Goal: Information Seeking & Learning: Learn about a topic

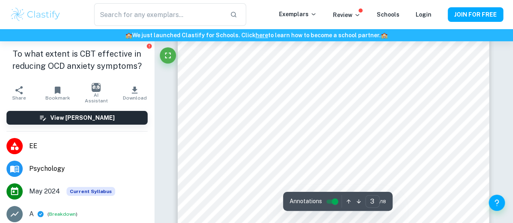
scroll to position [990, 0]
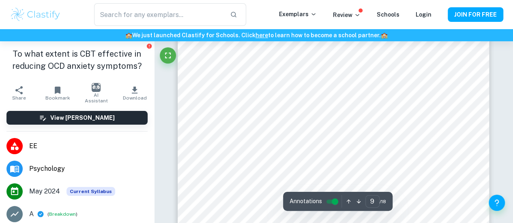
scroll to position [3650, 0]
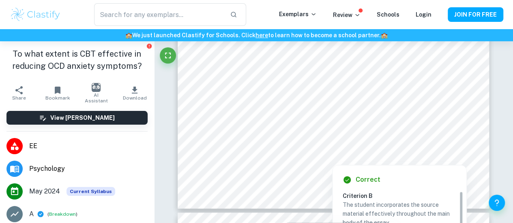
click at [394, 199] on h6 "Criterion B" at bounding box center [402, 195] width 121 height 9
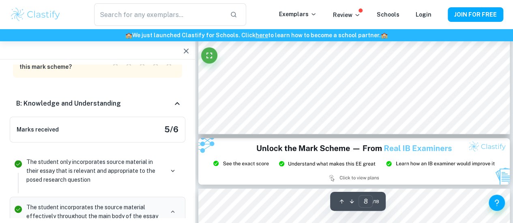
scroll to position [3182, 0]
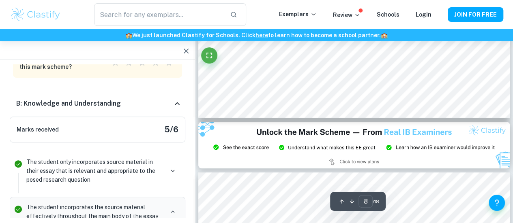
click at [473, 139] on img at bounding box center [353, 145] width 311 height 47
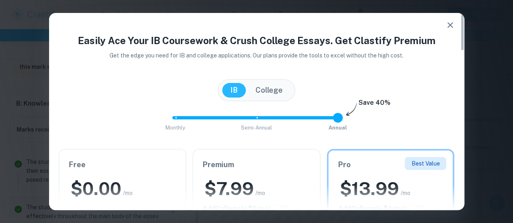
click at [112, 193] on div at bounding box center [256, 198] width 415 height 26
click at [104, 123] on div "Monthly Semi-Annual Annual Save 40%" at bounding box center [257, 122] width 396 height 22
type input "9"
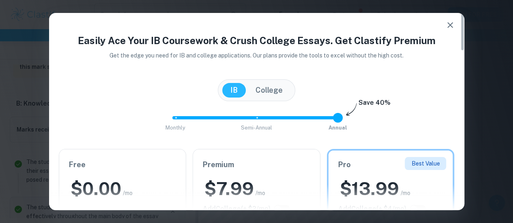
scroll to position [3390, 0]
click at [396, 124] on div "Monthly Semi-Annual Annual Save 40%" at bounding box center [257, 122] width 396 height 22
click at [175, 183] on div "$ 0.00 /mo" at bounding box center [122, 189] width 107 height 24
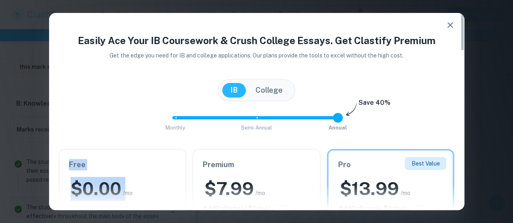
click at [175, 183] on div "$ 0.00 /mo" at bounding box center [122, 189] width 107 height 24
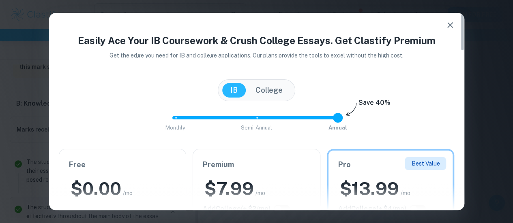
click at [129, 169] on h6 "Free" at bounding box center [122, 164] width 107 height 11
click at [98, 170] on div "Free $ 0.00 /mo Add College (+ $ 2 /mo) Upgrade Plan" at bounding box center [122, 201] width 127 height 102
click at [88, 164] on h6 "Free" at bounding box center [122, 164] width 107 height 11
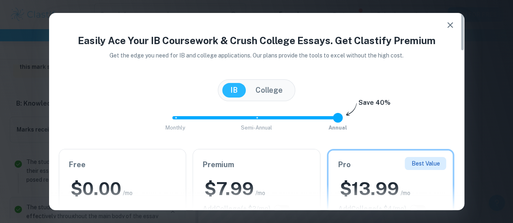
click at [264, 81] on div "[GEOGRAPHIC_DATA]" at bounding box center [256, 90] width 77 height 22
drag, startPoint x: 266, startPoint y: 92, endPoint x: 227, endPoint y: 91, distance: 38.9
click at [227, 91] on div "[GEOGRAPHIC_DATA]" at bounding box center [256, 90] width 69 height 15
click at [227, 91] on button "IB" at bounding box center [234, 90] width 24 height 15
click at [261, 130] on span "Semi-Annual" at bounding box center [256, 128] width 31 height 6
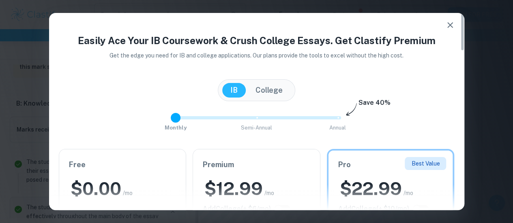
click at [178, 128] on span "Monthly" at bounding box center [176, 128] width 22 height 6
type input "2"
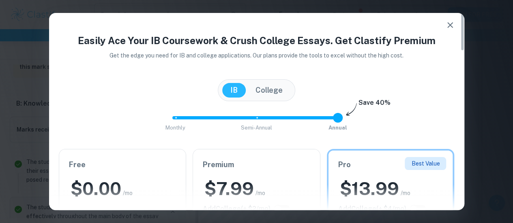
click at [339, 129] on span "Annual" at bounding box center [338, 128] width 19 height 6
click at [451, 24] on icon "button" at bounding box center [450, 25] width 10 height 10
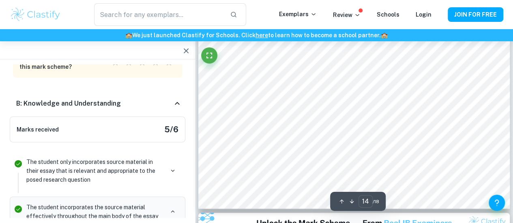
scroll to position [5598, 0]
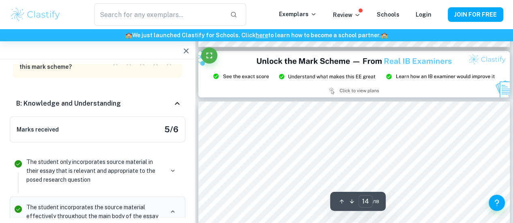
type input "15"
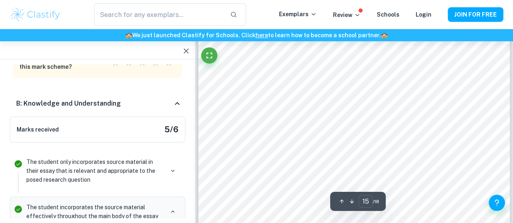
scroll to position [6004, 0]
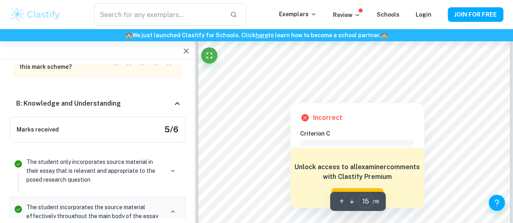
click at [383, 76] on div at bounding box center [354, 83] width 238 height 21
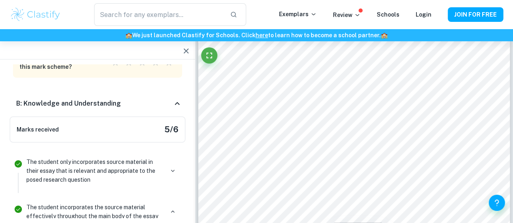
scroll to position [3613, 0]
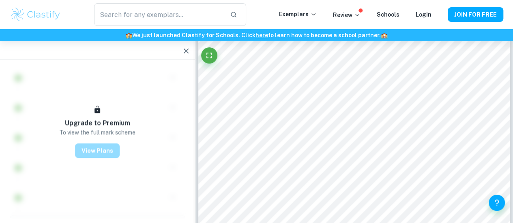
click at [99, 153] on button "View Plans" at bounding box center [97, 151] width 45 height 15
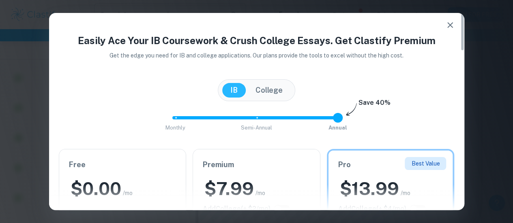
click at [406, 121] on div "Monthly Semi-Annual Annual Save 40%" at bounding box center [257, 122] width 396 height 22
click at [305, 161] on h6 "Premium" at bounding box center [256, 164] width 107 height 11
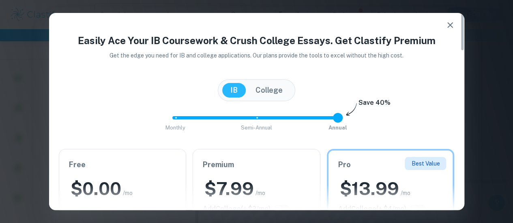
click at [448, 23] on icon "button" at bounding box center [450, 25] width 6 height 6
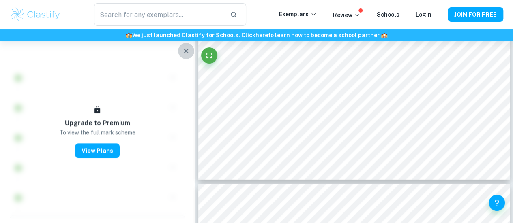
click at [187, 46] on icon "button" at bounding box center [186, 51] width 10 height 10
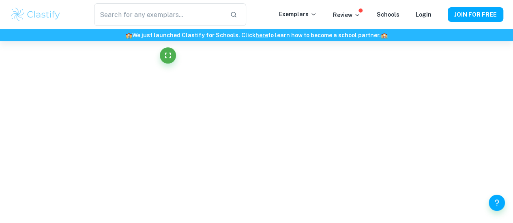
scroll to position [5989, 0]
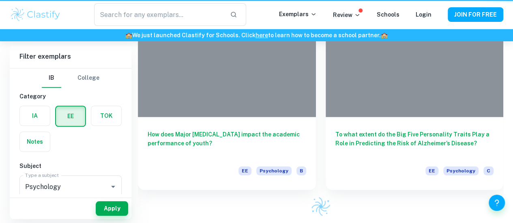
scroll to position [555, 0]
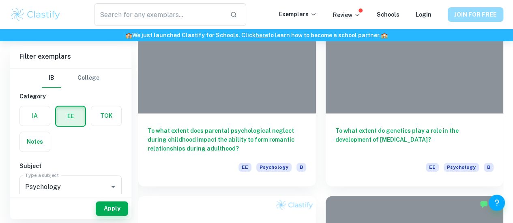
click at [462, 14] on button "JOIN FOR FREE" at bounding box center [476, 14] width 56 height 15
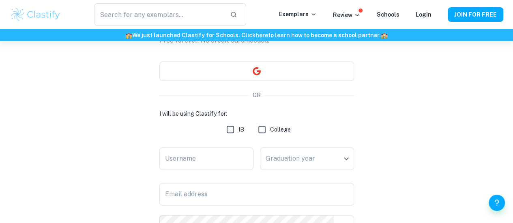
scroll to position [63, 0]
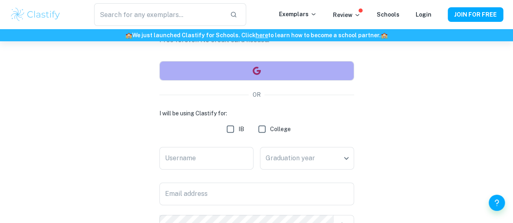
click at [316, 74] on button "button" at bounding box center [256, 70] width 195 height 19
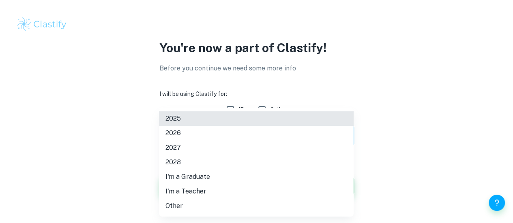
click at [307, 129] on body "We value your privacy We use cookies to enhance your browsing experience, serve…" at bounding box center [256, 111] width 513 height 223
click at [174, 133] on li "2026" at bounding box center [256, 133] width 195 height 15
type input "2026"
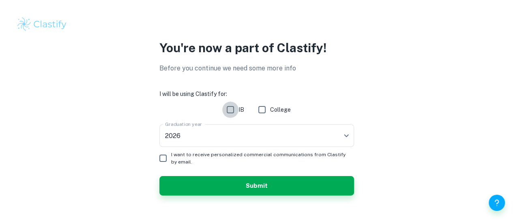
click at [229, 111] on input "IB" at bounding box center [230, 110] width 16 height 16
checkbox input "true"
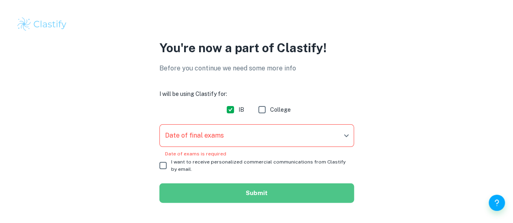
click at [257, 193] on button "Submit" at bounding box center [256, 193] width 195 height 19
click at [260, 193] on button "Submit" at bounding box center [256, 193] width 195 height 19
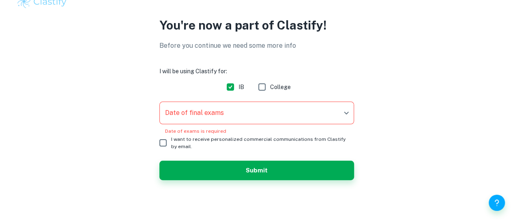
scroll to position [29, 0]
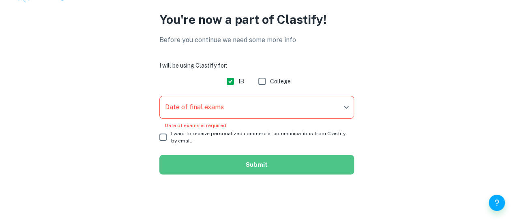
click at [255, 162] on button "Submit" at bounding box center [256, 164] width 195 height 19
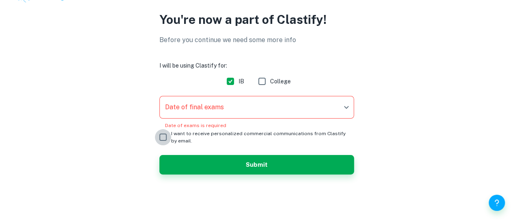
click at [161, 138] on input "I want to receive personalized commercial communications from Clastify by email." at bounding box center [163, 137] width 16 height 16
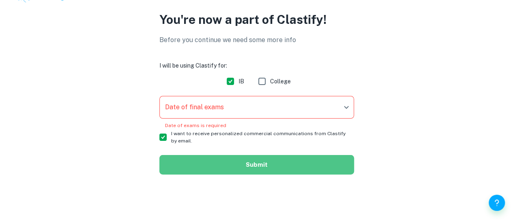
click at [252, 166] on button "Submit" at bounding box center [256, 164] width 195 height 19
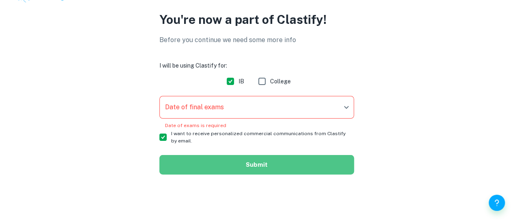
click at [252, 166] on button "Submit" at bounding box center [256, 164] width 195 height 19
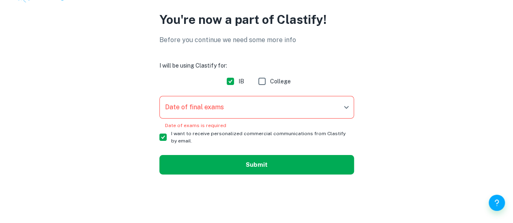
click at [252, 166] on button "Submit" at bounding box center [256, 164] width 195 height 19
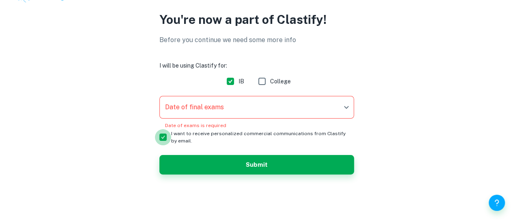
click at [165, 137] on input "I want to receive personalized commercial communications from Clastify by email." at bounding box center [163, 137] width 16 height 16
checkbox input "false"
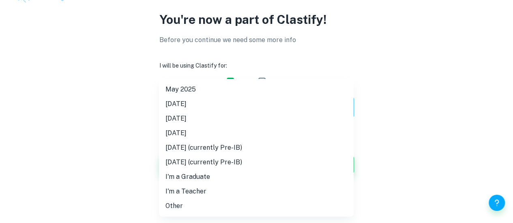
click at [208, 111] on body "We value your privacy We use cookies to enhance your browsing experience, serve…" at bounding box center [256, 83] width 513 height 223
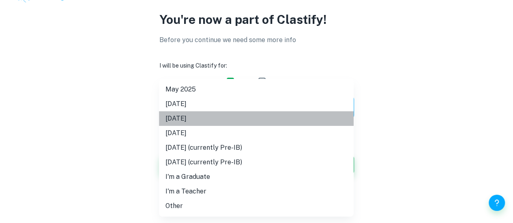
click at [190, 116] on li "[DATE]" at bounding box center [256, 119] width 195 height 15
type input "M26"
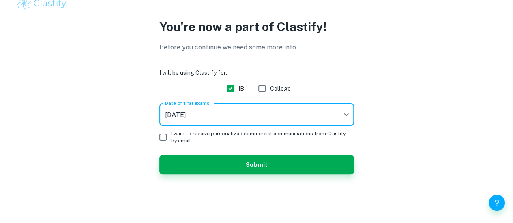
scroll to position [22, 0]
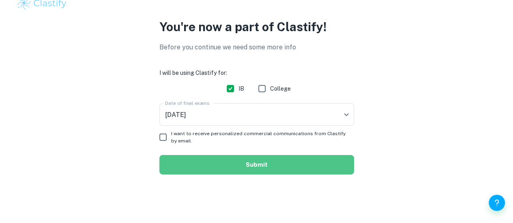
click at [259, 165] on button "Submit" at bounding box center [256, 164] width 195 height 19
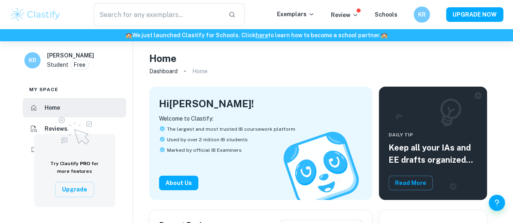
click at [329, 78] on div "Hi Kata Rózsa ! Welcome to Clastify: The largest and most trusted IB coursework…" at bounding box center [258, 138] width 230 height 123
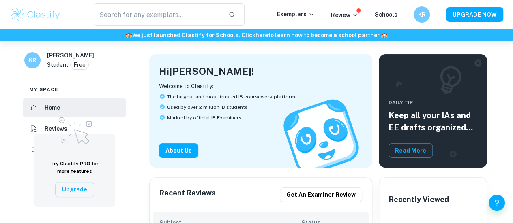
scroll to position [97, 0]
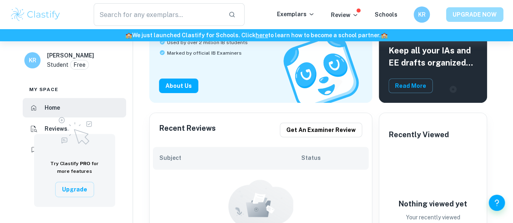
click at [478, 11] on button "UPGRADE NOW" at bounding box center [474, 14] width 57 height 15
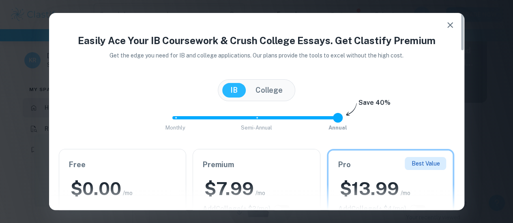
click at [182, 168] on div "Free $ 0.00 /mo Add College (+ $ 2 /mo) Current Plan" at bounding box center [122, 201] width 127 height 102
click at [126, 182] on div "$ 0.00 /mo" at bounding box center [122, 189] width 107 height 24
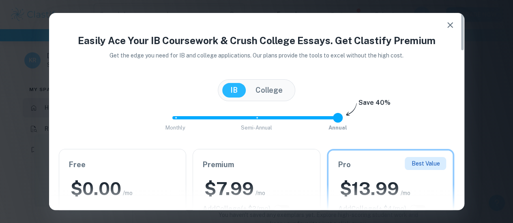
click at [222, 169] on h6 "Premium" at bounding box center [256, 164] width 107 height 11
click at [447, 26] on icon "button" at bounding box center [450, 25] width 10 height 10
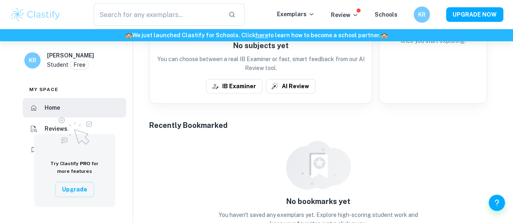
click at [475, 124] on div "Recently Bookmarked" at bounding box center [318, 125] width 338 height 11
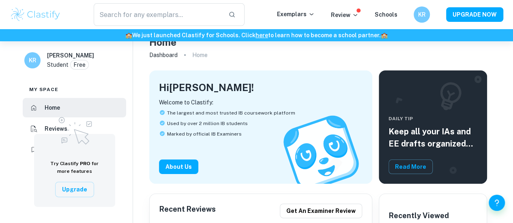
scroll to position [0, 0]
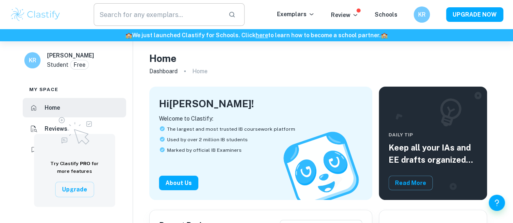
click at [165, 9] on input "text" at bounding box center [158, 14] width 128 height 23
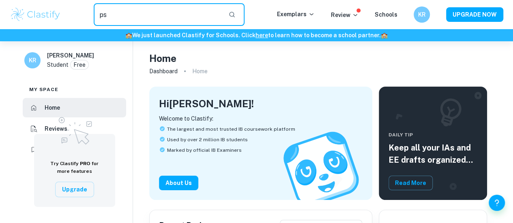
type input "p"
type input "ib psychology ee"
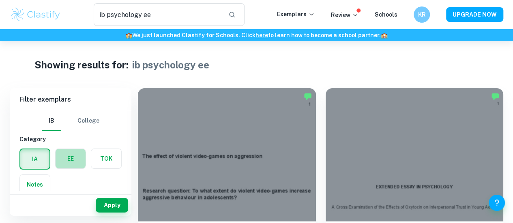
click at [83, 157] on label "button" at bounding box center [71, 158] width 30 height 19
click at [0, 0] on input "radio" at bounding box center [0, 0] width 0 height 0
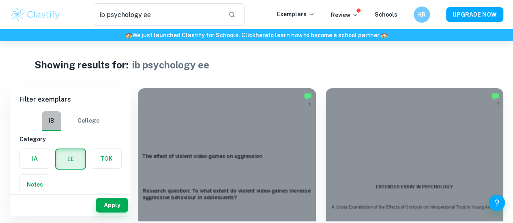
click at [47, 117] on button "IB" at bounding box center [51, 121] width 19 height 19
click at [52, 122] on button "IB" at bounding box center [51, 121] width 19 height 19
click at [328, 63] on div "Showing results for: ib psychology ee" at bounding box center [256, 65] width 444 height 15
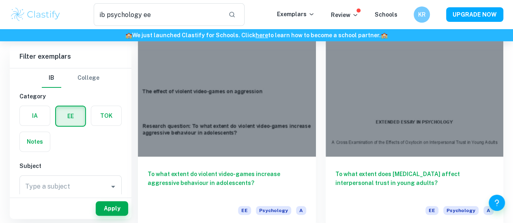
scroll to position [81, 0]
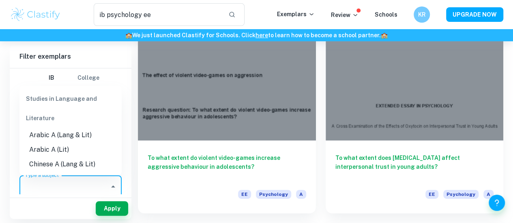
click at [88, 192] on input "Type a subject" at bounding box center [64, 186] width 83 height 15
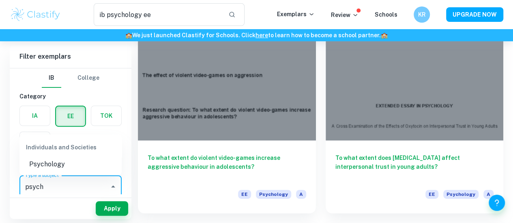
click at [61, 165] on li "Psychology" at bounding box center [70, 164] width 102 height 15
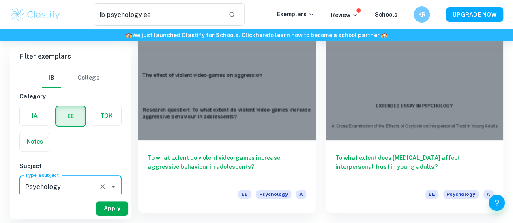
type input "Psychology"
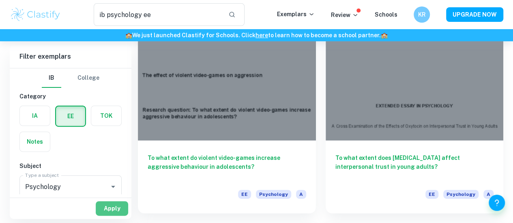
click at [113, 208] on button "Apply" at bounding box center [112, 209] width 32 height 15
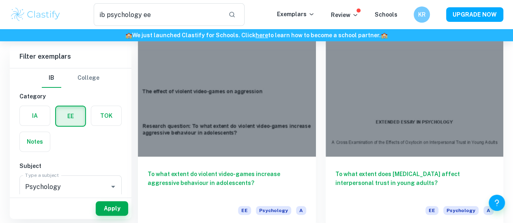
scroll to position [81, 0]
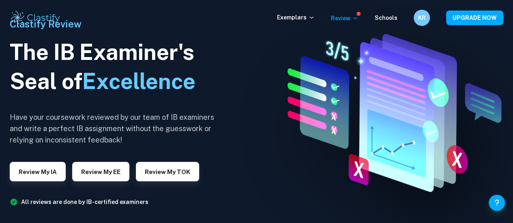
click at [420, 101] on img at bounding box center [390, 112] width 246 height 170
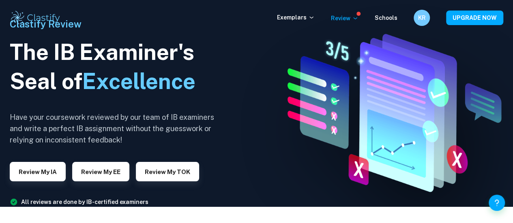
scroll to position [32, 0]
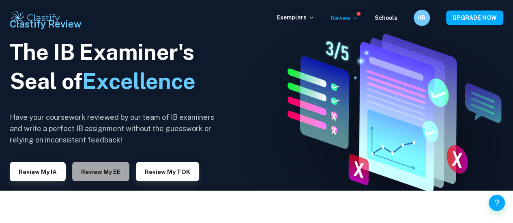
click at [91, 174] on button "Review my EE" at bounding box center [100, 171] width 57 height 19
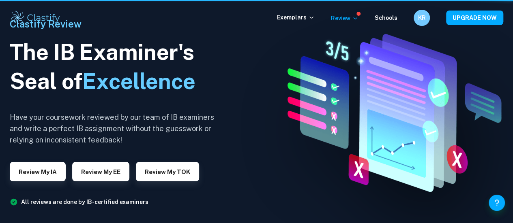
scroll to position [32, 0]
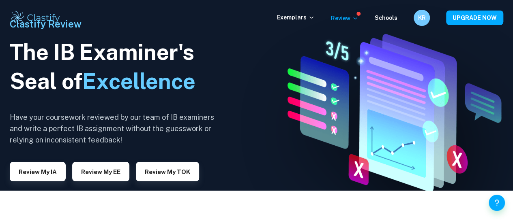
click at [239, 87] on div at bounding box center [256, 111] width 513 height 223
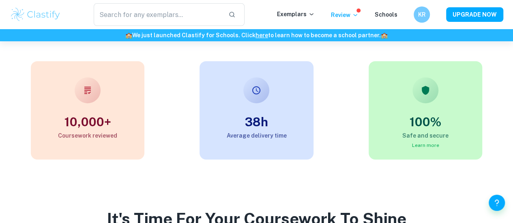
scroll to position [211, 0]
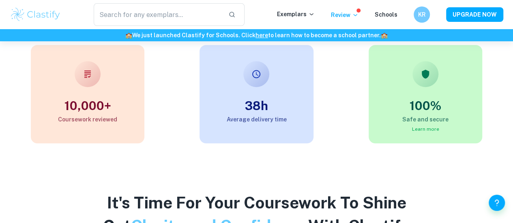
type input "ib psychology ee"
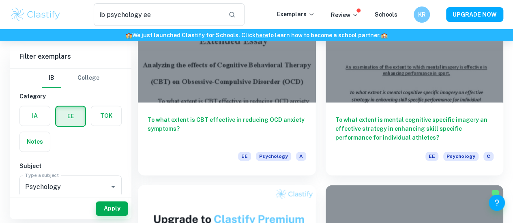
scroll to position [535, 0]
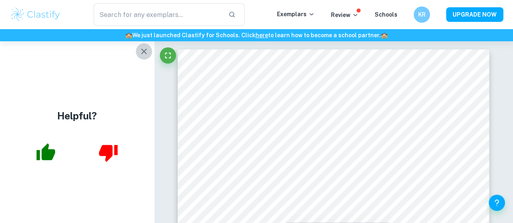
click at [144, 51] on icon "button" at bounding box center [144, 52] width 10 height 10
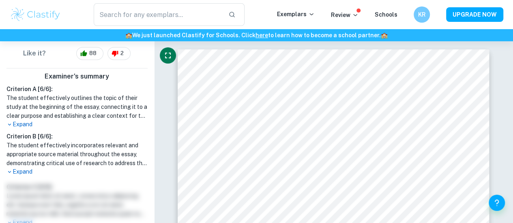
scroll to position [243, 0]
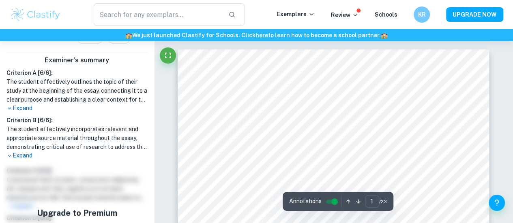
click at [60, 132] on h1 "The student effectively incorporates relevant and appropriate source material t…" at bounding box center [76, 138] width 141 height 27
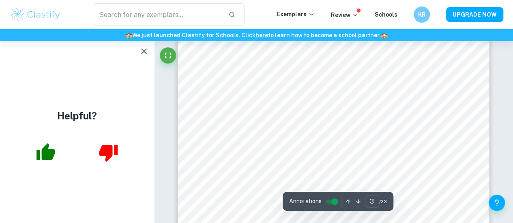
scroll to position [1152, 0]
click at [175, 65] on div at bounding box center [168, 57] width 16 height 20
click at [39, 154] on icon "button" at bounding box center [46, 152] width 19 height 17
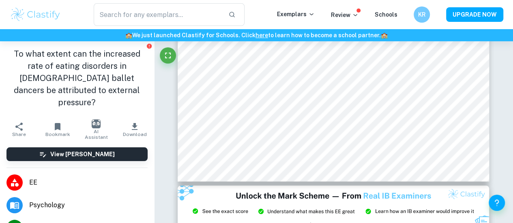
scroll to position [3538, 0]
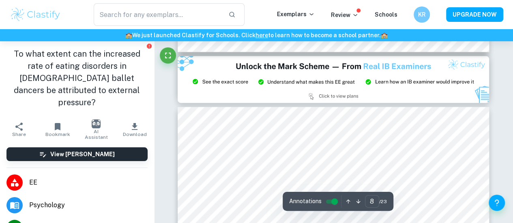
type input "9"
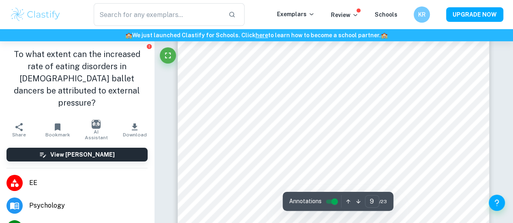
scroll to position [3813, 0]
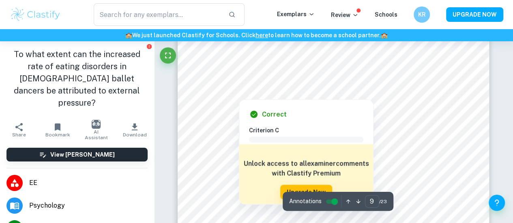
click at [281, 80] on div at bounding box center [331, 79] width 232 height 24
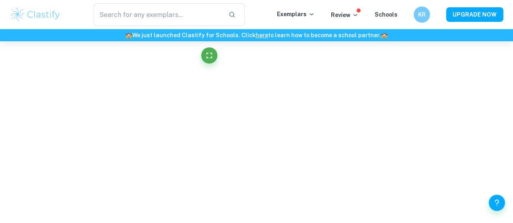
scroll to position [2760, 0]
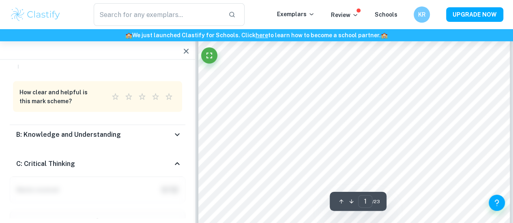
type input "9"
type input "ib psychology ee"
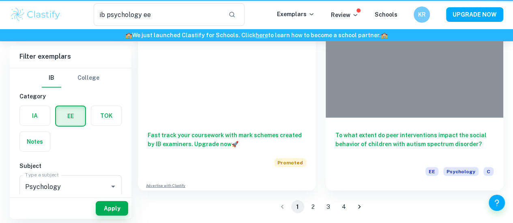
scroll to position [535, 0]
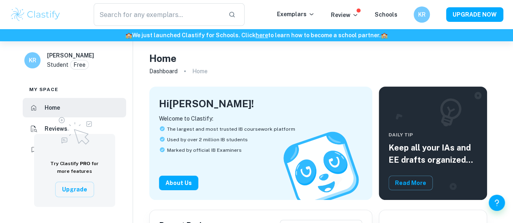
type input "ib psychology ee"
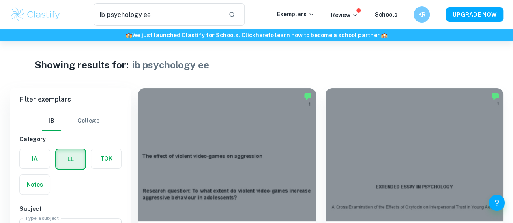
scroll to position [535, 0]
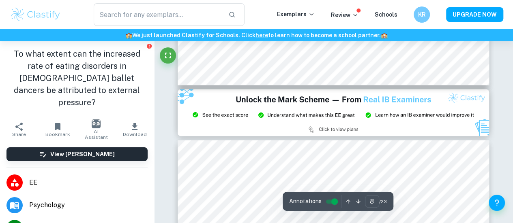
type input "9"
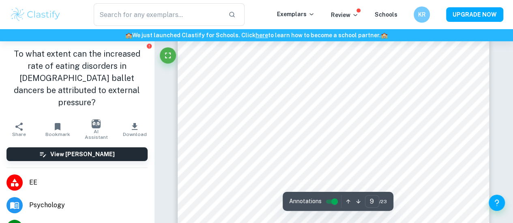
scroll to position [3877, 0]
